Goal: Task Accomplishment & Management: Use online tool/utility

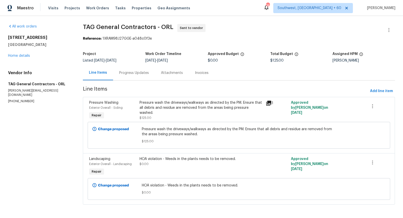
click at [129, 71] on div "Progress Updates" at bounding box center [134, 72] width 30 height 5
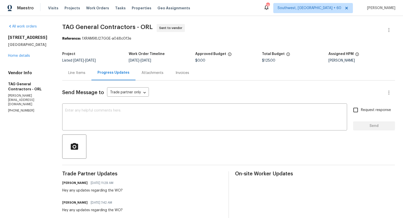
click at [78, 74] on div "Line Items" at bounding box center [76, 72] width 17 height 5
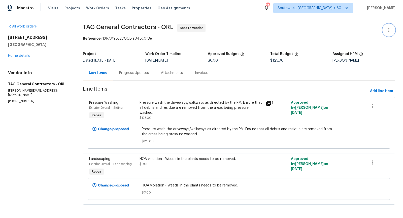
click at [384, 28] on button "button" at bounding box center [389, 30] width 12 height 12
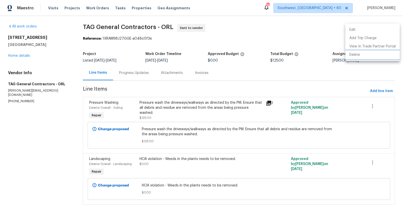
click at [370, 51] on li "Delete" at bounding box center [373, 55] width 54 height 8
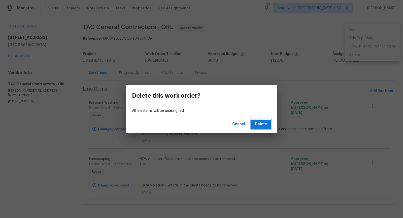
click at [268, 127] on button "Delete" at bounding box center [261, 123] width 20 height 9
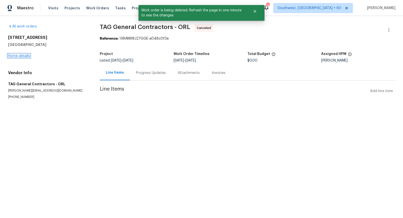
click at [19, 56] on link "Home details" at bounding box center [19, 56] width 22 height 4
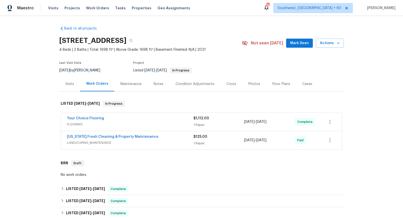
scroll to position [185, 0]
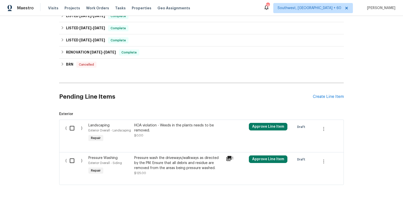
click at [71, 128] on input "checkbox" at bounding box center [74, 128] width 14 height 11
checkbox input "true"
click at [71, 160] on input "checkbox" at bounding box center [74, 160] width 14 height 11
checkbox input "true"
click at [367, 205] on span "Create Work Order" at bounding box center [375, 205] width 34 height 6
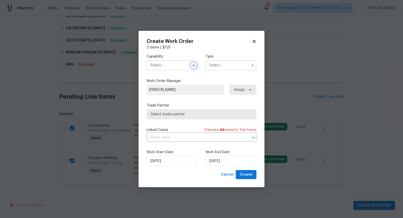
click at [191, 63] on button "button" at bounding box center [194, 65] width 6 height 6
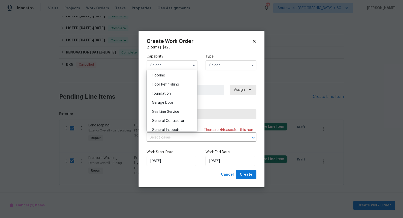
scroll to position [198, 0]
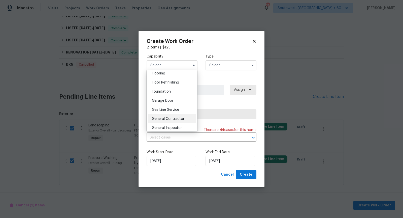
click at [175, 119] on span "General Contractor" at bounding box center [168, 119] width 33 height 4
type input "General Contractor"
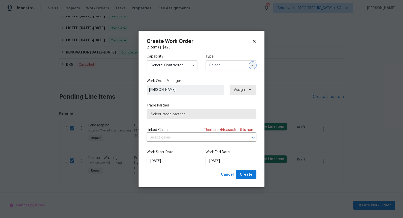
click at [251, 65] on icon "button" at bounding box center [253, 65] width 4 height 4
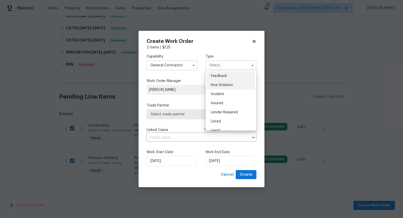
click at [234, 83] on div "Hoa Violation" at bounding box center [231, 84] width 48 height 9
type input "Hoa Violation"
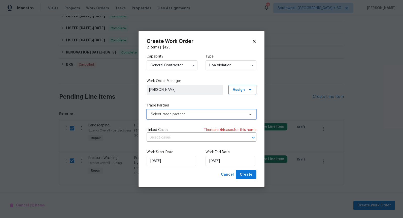
click at [217, 117] on span "Select trade partner" at bounding box center [202, 114] width 110 height 10
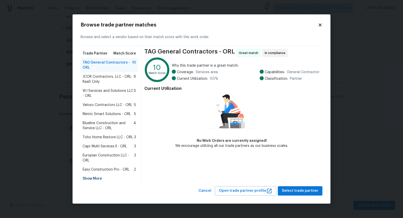
click at [101, 78] on span "JCOR Contractors, LLC - ORL-RaaS Only" at bounding box center [108, 79] width 51 height 10
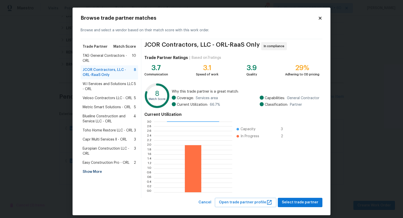
scroll to position [4, 0]
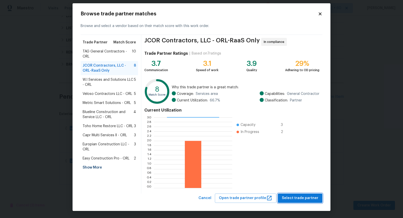
click at [293, 196] on span "Select trade partner" at bounding box center [300, 198] width 37 height 6
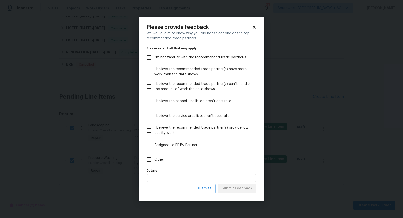
scroll to position [0, 0]
click at [147, 162] on input "Other" at bounding box center [149, 159] width 11 height 11
checkbox input "true"
click at [235, 186] on span "Submit Feedback" at bounding box center [237, 188] width 31 height 6
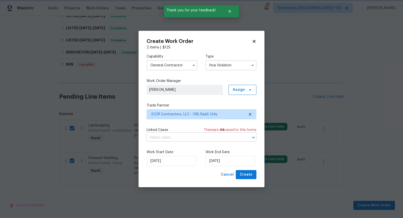
click at [251, 140] on icon "Open" at bounding box center [254, 137] width 6 height 6
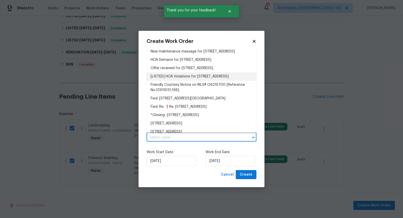
click at [194, 81] on li "[LISTED] HOA Violations for [STREET_ADDRESS]" at bounding box center [202, 76] width 110 height 8
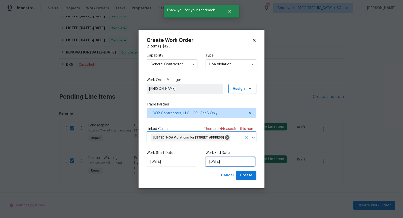
click at [219, 167] on input "[DATE]" at bounding box center [231, 162] width 50 height 10
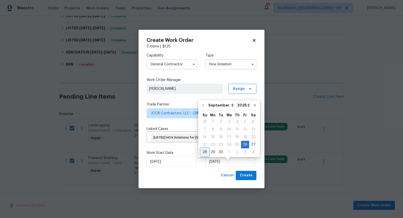
click at [206, 151] on div "28" at bounding box center [205, 151] width 8 height 7
type input "[DATE]"
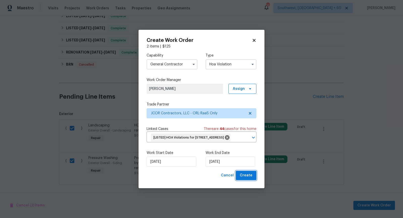
click at [251, 178] on span "Create" at bounding box center [246, 175] width 13 height 6
checkbox input "false"
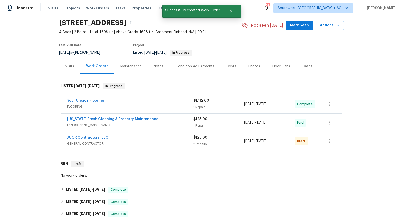
scroll to position [24, 0]
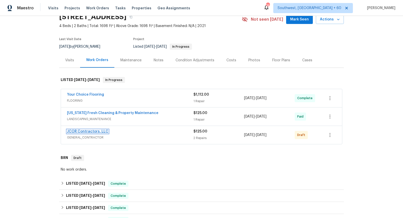
click at [98, 130] on link "JCOR Contractors, LLC" at bounding box center [87, 132] width 41 height 4
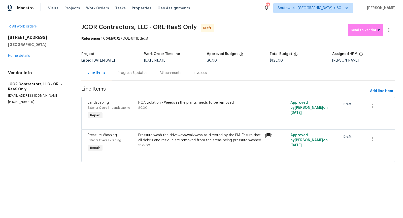
click at [130, 75] on div "Progress Updates" at bounding box center [133, 72] width 42 height 15
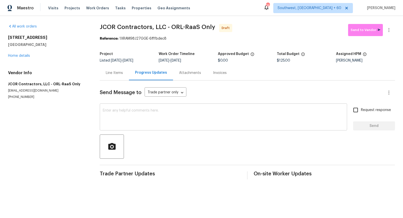
click at [140, 111] on textarea at bounding box center [223, 118] width 241 height 18
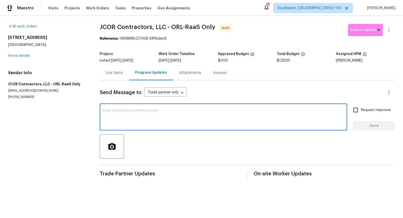
paste textarea "Hi, I'm [PERSON_NAME] from Opendoor. Just wanted to check if you received the w…"
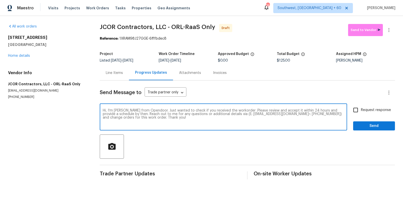
type textarea "Hi, I'm [PERSON_NAME] from Opendoor. Just wanted to check if you received the w…"
click at [354, 108] on input "Request response" at bounding box center [356, 110] width 11 height 11
checkbox input "true"
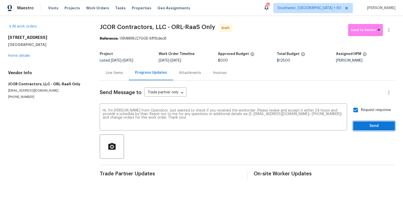
click at [369, 126] on span "Send" at bounding box center [374, 126] width 34 height 6
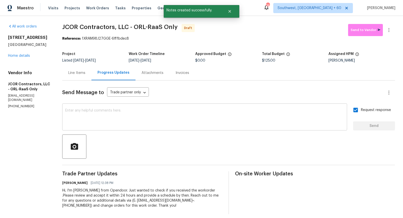
scroll to position [4, 0]
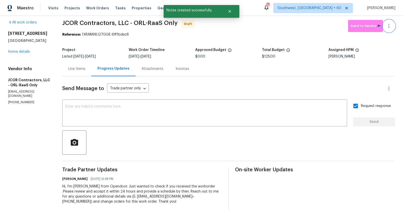
click at [388, 26] on icon "button" at bounding box center [389, 26] width 6 height 6
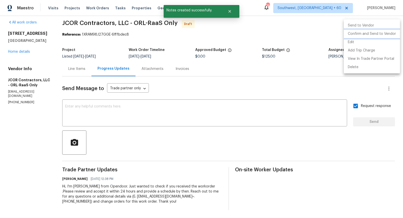
click at [360, 34] on li "Confirm and Send to Vendor" at bounding box center [372, 34] width 56 height 8
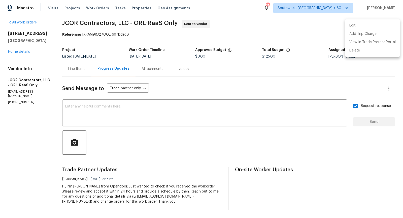
click at [18, 50] on div at bounding box center [201, 109] width 403 height 218
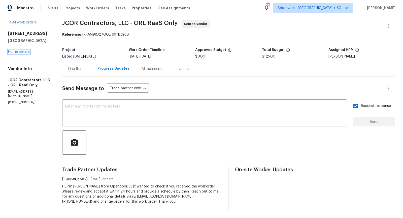
click at [17, 52] on link "Home details" at bounding box center [19, 52] width 22 height 4
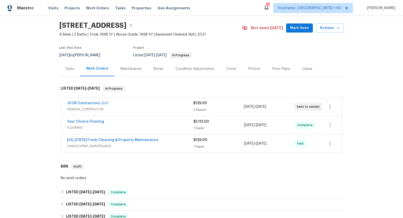
scroll to position [15, 0]
